Goal: Task Accomplishment & Management: Manage account settings

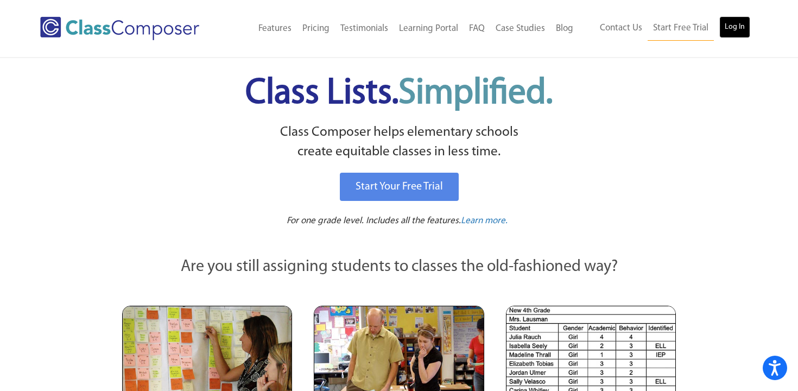
click at [744, 35] on link "Log In" at bounding box center [734, 27] width 31 height 22
click at [742, 25] on link "Log In" at bounding box center [734, 27] width 31 height 22
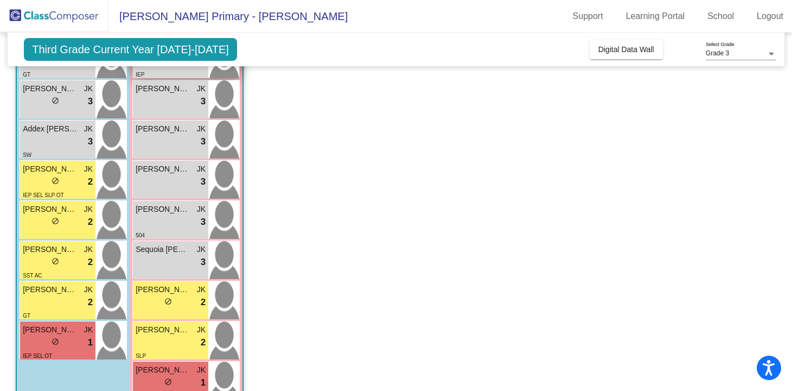
scroll to position [322, 0]
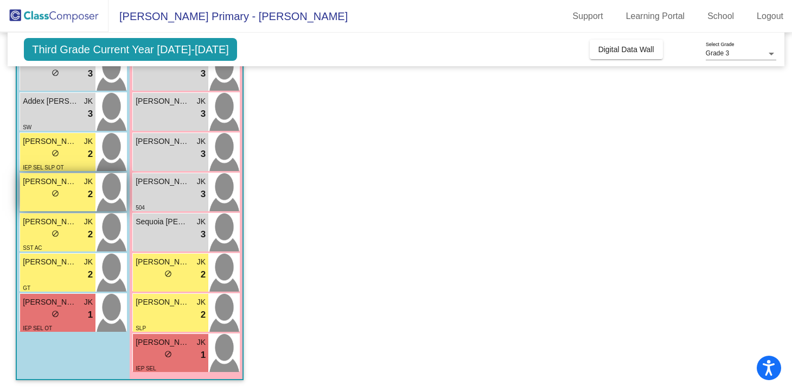
click at [63, 188] on div "lock do_not_disturb_alt 2" at bounding box center [58, 194] width 70 height 14
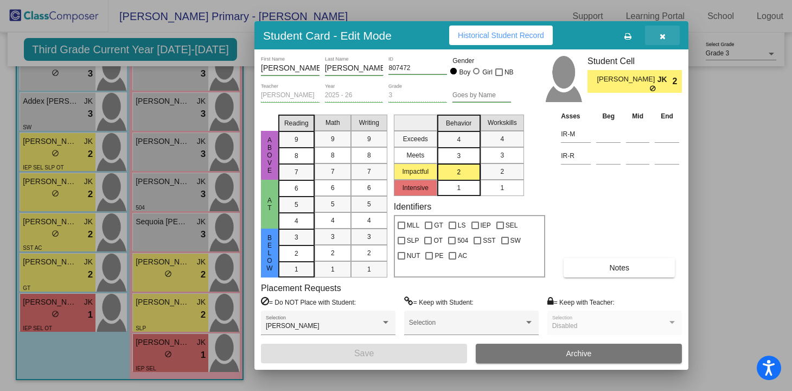
click at [664, 34] on icon "button" at bounding box center [663, 37] width 6 height 8
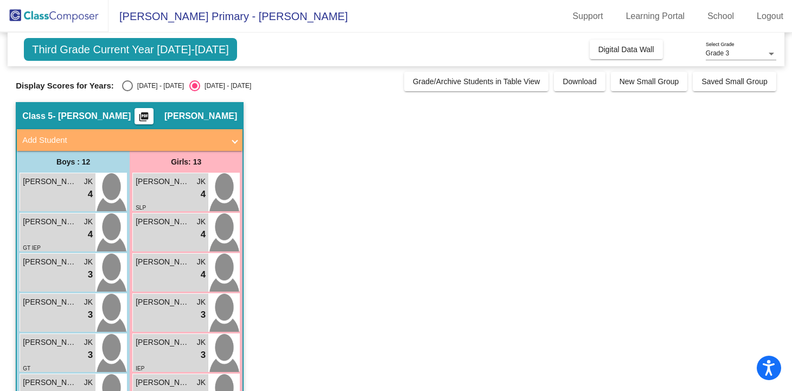
scroll to position [0, 0]
